Goal: Task Accomplishment & Management: Manage account settings

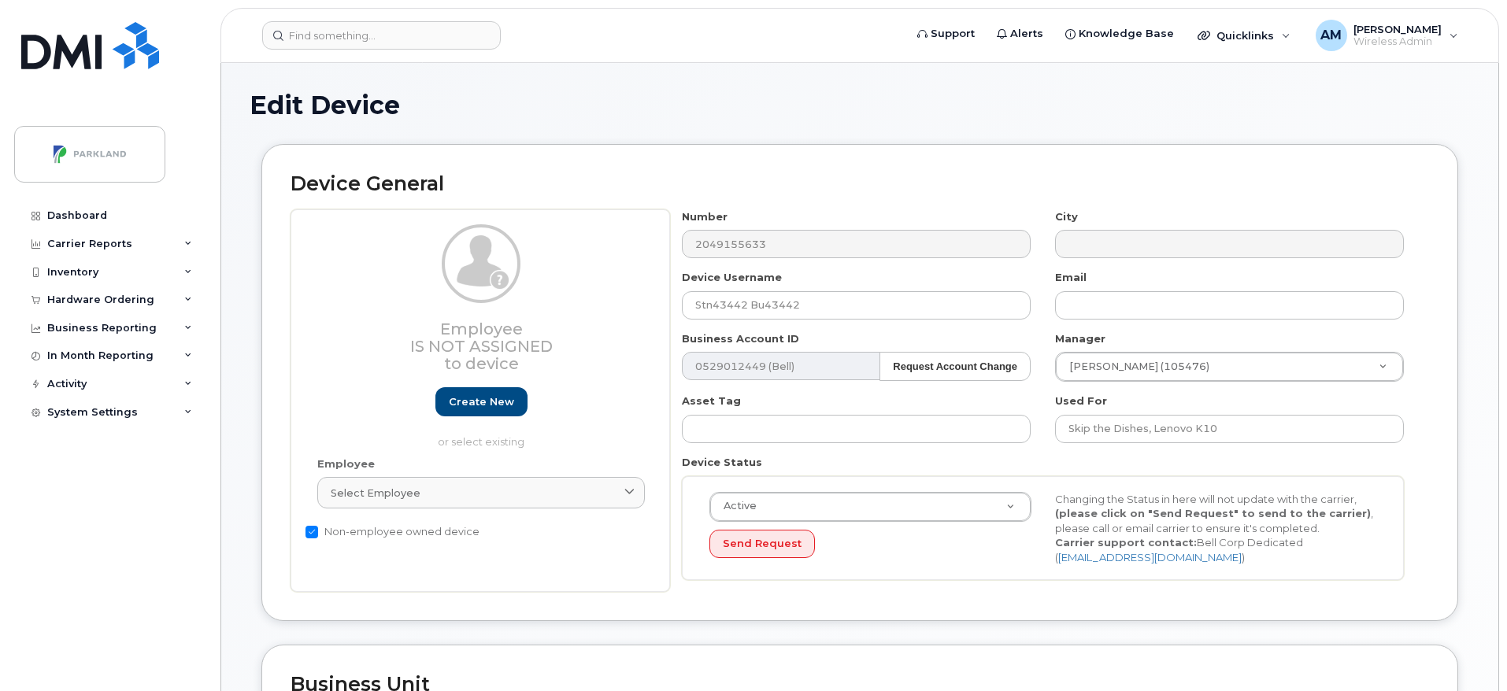
select select "1386638"
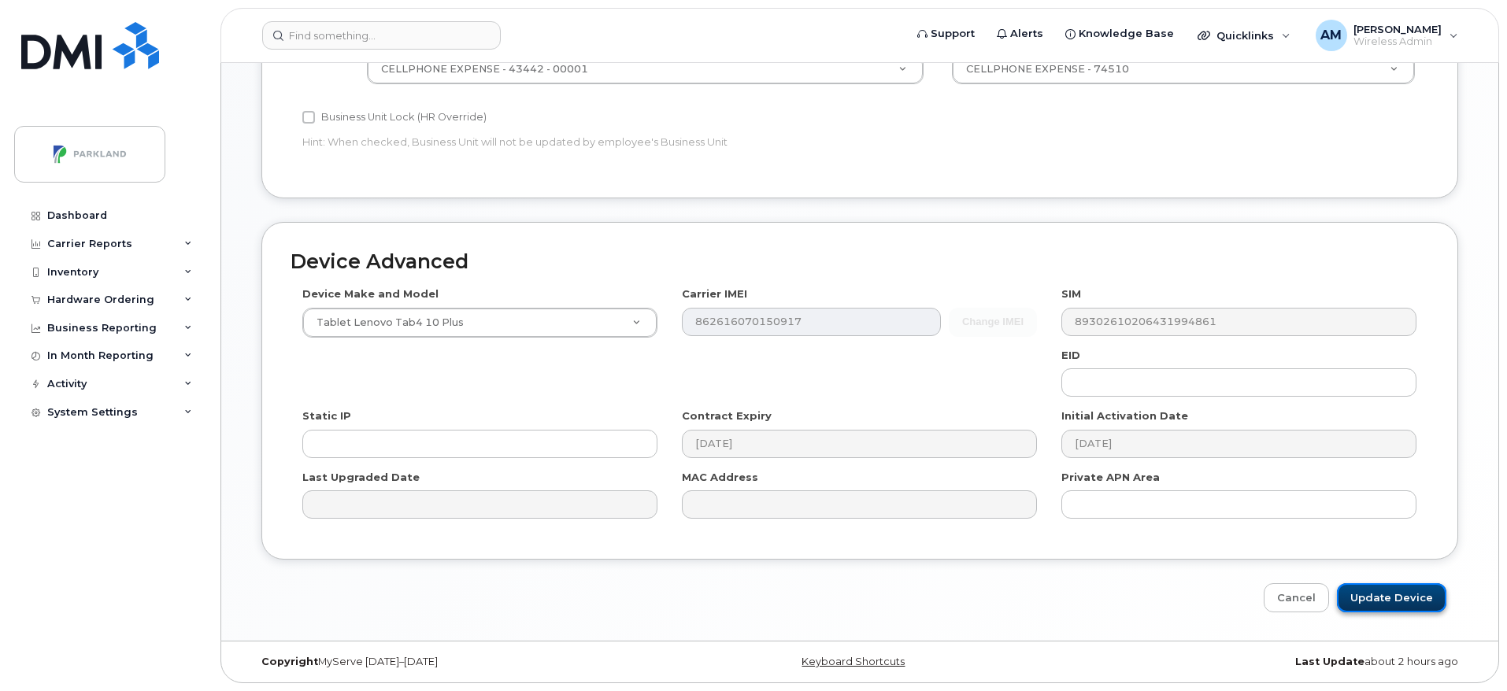
click at [1382, 589] on input "Update Device" at bounding box center [1391, 597] width 109 height 29
click at [1003, 329] on div "Change IMEI [TECHNICAL_ID]" at bounding box center [859, 322] width 355 height 29
click at [1381, 601] on input "Update Device" at bounding box center [1391, 597] width 109 height 29
type input "Saving..."
